Goal: Task Accomplishment & Management: Manage account settings

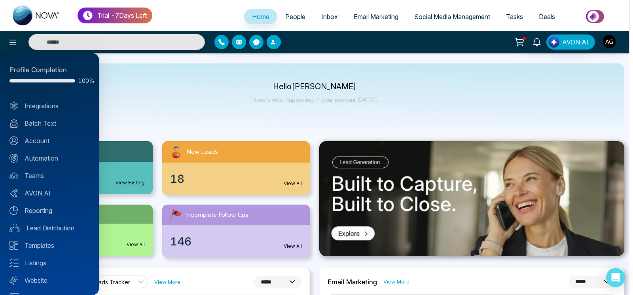
select select "*"
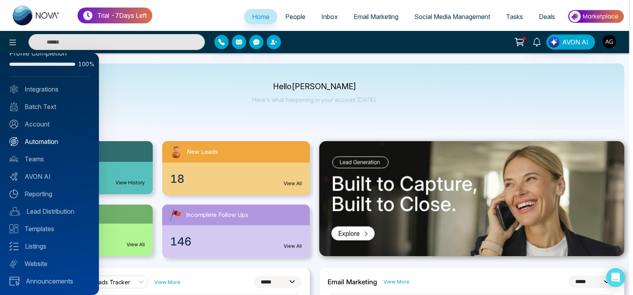
click at [46, 139] on link "Automation" at bounding box center [50, 142] width 80 height 10
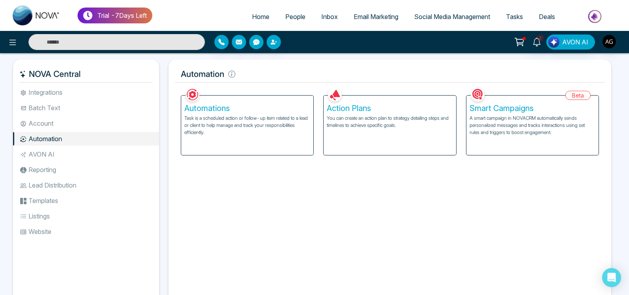
click at [243, 118] on p "Task is a scheduled action or follow-up item related to a lead or client to hel…" at bounding box center [247, 124] width 126 height 21
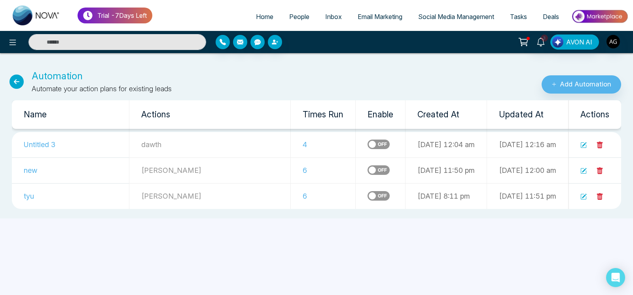
click at [368, 146] on label at bounding box center [379, 144] width 22 height 10
click at [356, 185] on td at bounding box center [381, 196] width 50 height 26
click at [296, 20] on span "People" at bounding box center [299, 17] width 20 height 8
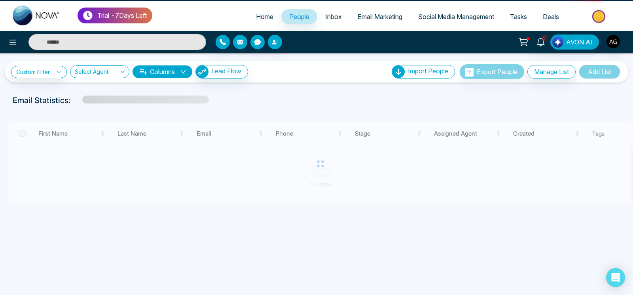
click at [325, 19] on span "Inbox" at bounding box center [333, 17] width 17 height 8
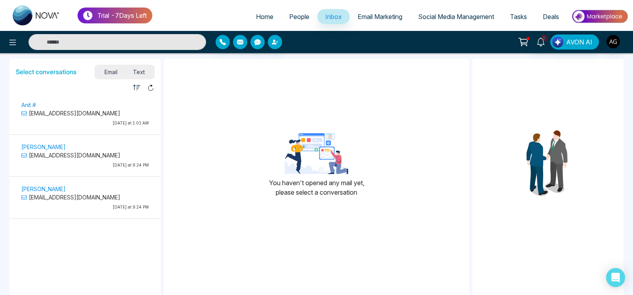
click at [127, 122] on p "[DATE] at 1:01 AM" at bounding box center [84, 123] width 127 height 6
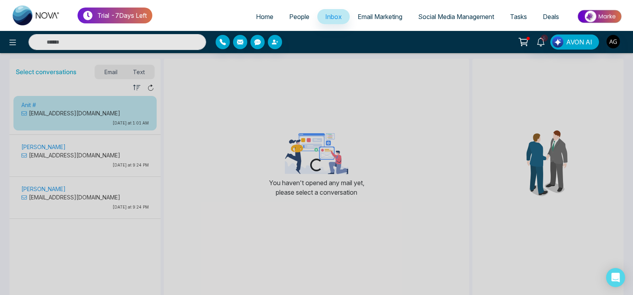
select select "********"
select select "*****"
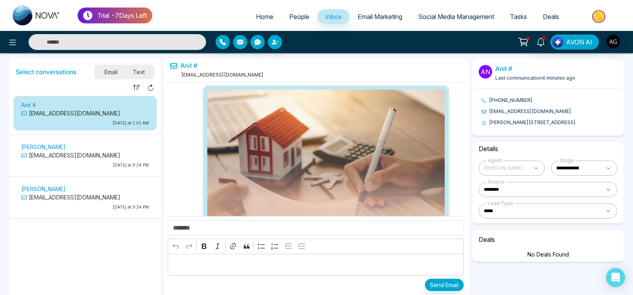
select select "****"
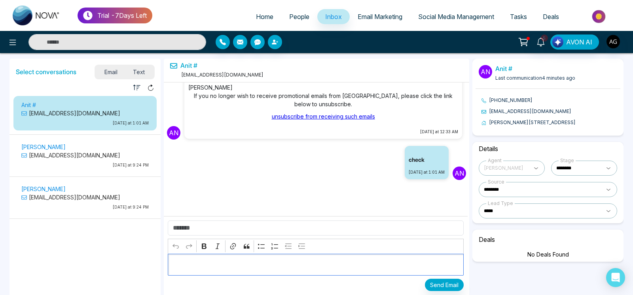
click at [230, 263] on p "Editor editing area: main" at bounding box center [316, 265] width 288 height 10
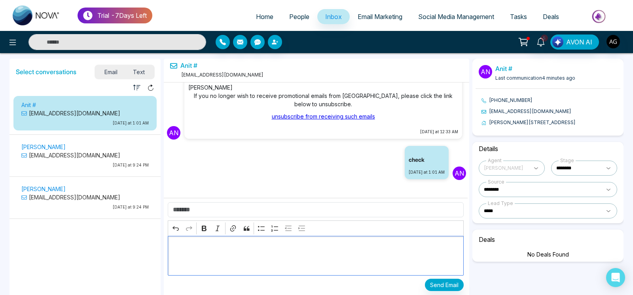
scroll to position [0, 0]
drag, startPoint x: 224, startPoint y: 262, endPoint x: 156, endPoint y: 241, distance: 71.6
click at [168, 241] on div "********" at bounding box center [316, 256] width 296 height 40
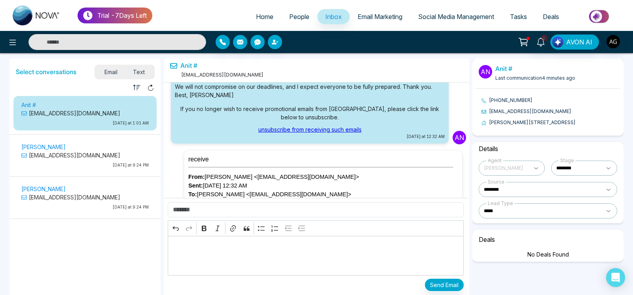
click at [294, 21] on link "People" at bounding box center [299, 16] width 36 height 15
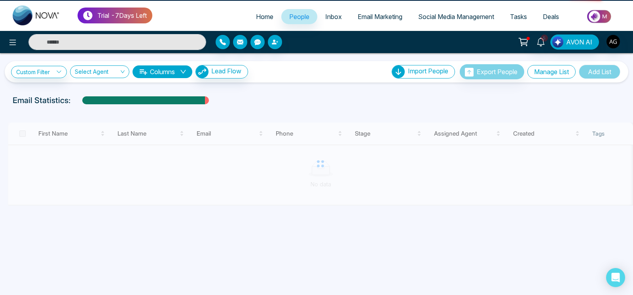
click at [556, 67] on button "Manage List" at bounding box center [552, 71] width 48 height 13
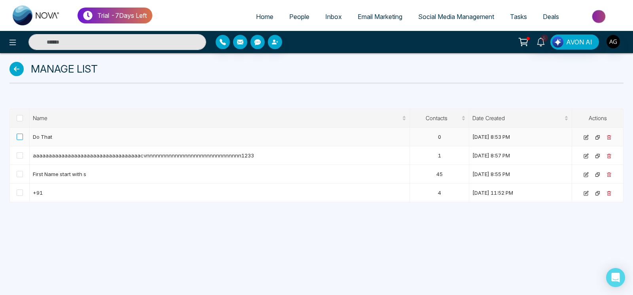
click at [22, 135] on span at bounding box center [20, 136] width 6 height 6
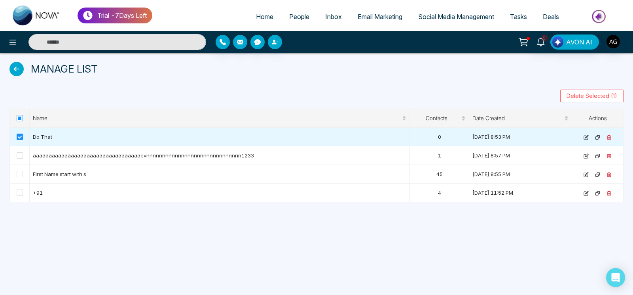
click at [19, 114] on label at bounding box center [20, 118] width 6 height 9
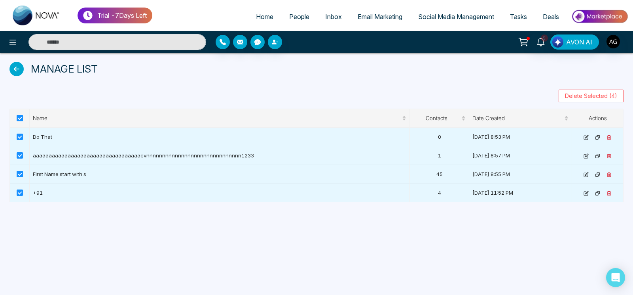
click at [22, 116] on span at bounding box center [20, 118] width 6 height 6
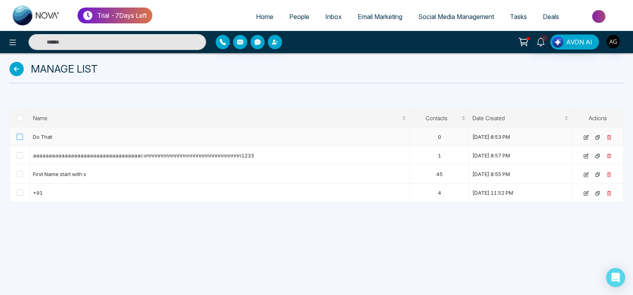
click at [20, 133] on span at bounding box center [20, 136] width 6 height 6
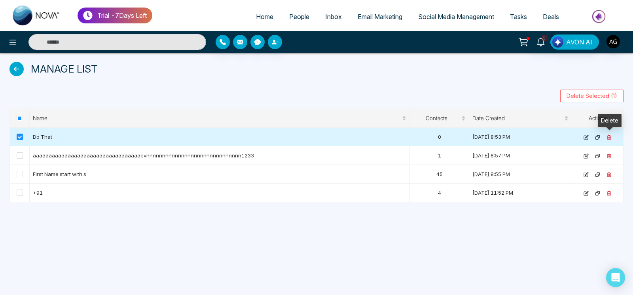
click at [608, 135] on icon at bounding box center [609, 137] width 5 height 5
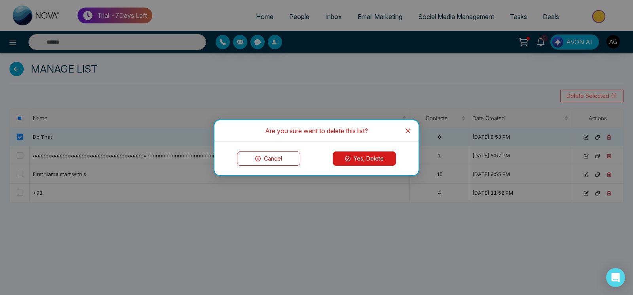
click at [357, 161] on button "Yes, Delete" at bounding box center [364, 158] width 63 height 14
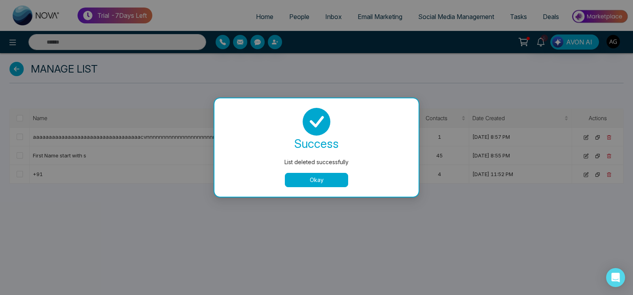
click at [311, 177] on button "Okay" at bounding box center [316, 180] width 63 height 14
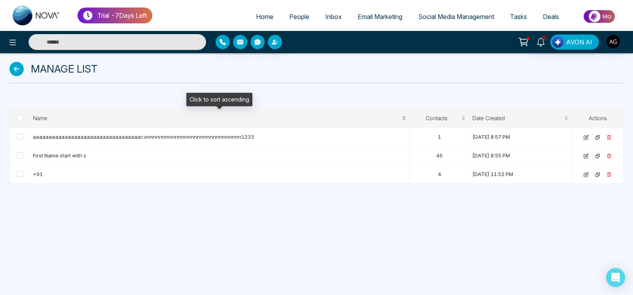
drag, startPoint x: 31, startPoint y: 118, endPoint x: 57, endPoint y: 122, distance: 25.6
click at [57, 122] on div "Name" at bounding box center [220, 118] width 374 height 9
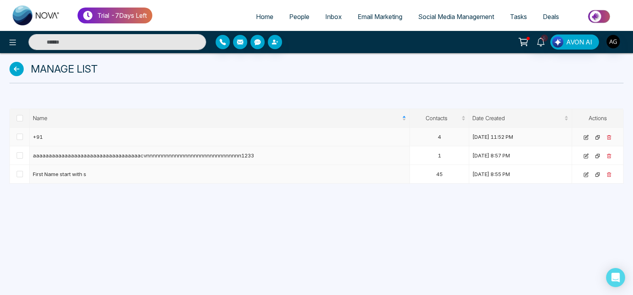
click at [443, 139] on td "4" at bounding box center [439, 136] width 59 height 19
drag, startPoint x: 443, startPoint y: 139, endPoint x: 451, endPoint y: 191, distance: 53.4
click at [451, 191] on div "Trial - 7 Days Left Home People Inbox Email Marketing Social Media Management T…" at bounding box center [316, 147] width 633 height 295
click at [486, 217] on div "Trial - 7 Days Left Home People Inbox Email Marketing Social Media Management T…" at bounding box center [316, 147] width 633 height 295
click at [19, 67] on icon at bounding box center [17, 69] width 14 height 14
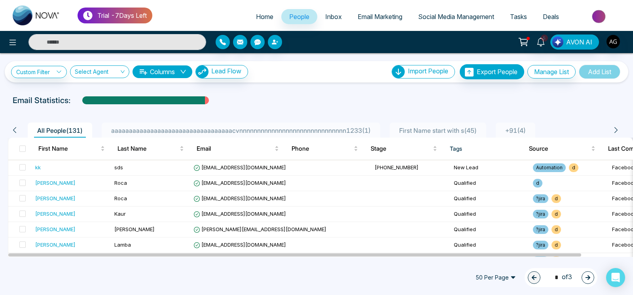
scroll to position [20, 0]
